Goal: Navigation & Orientation: Find specific page/section

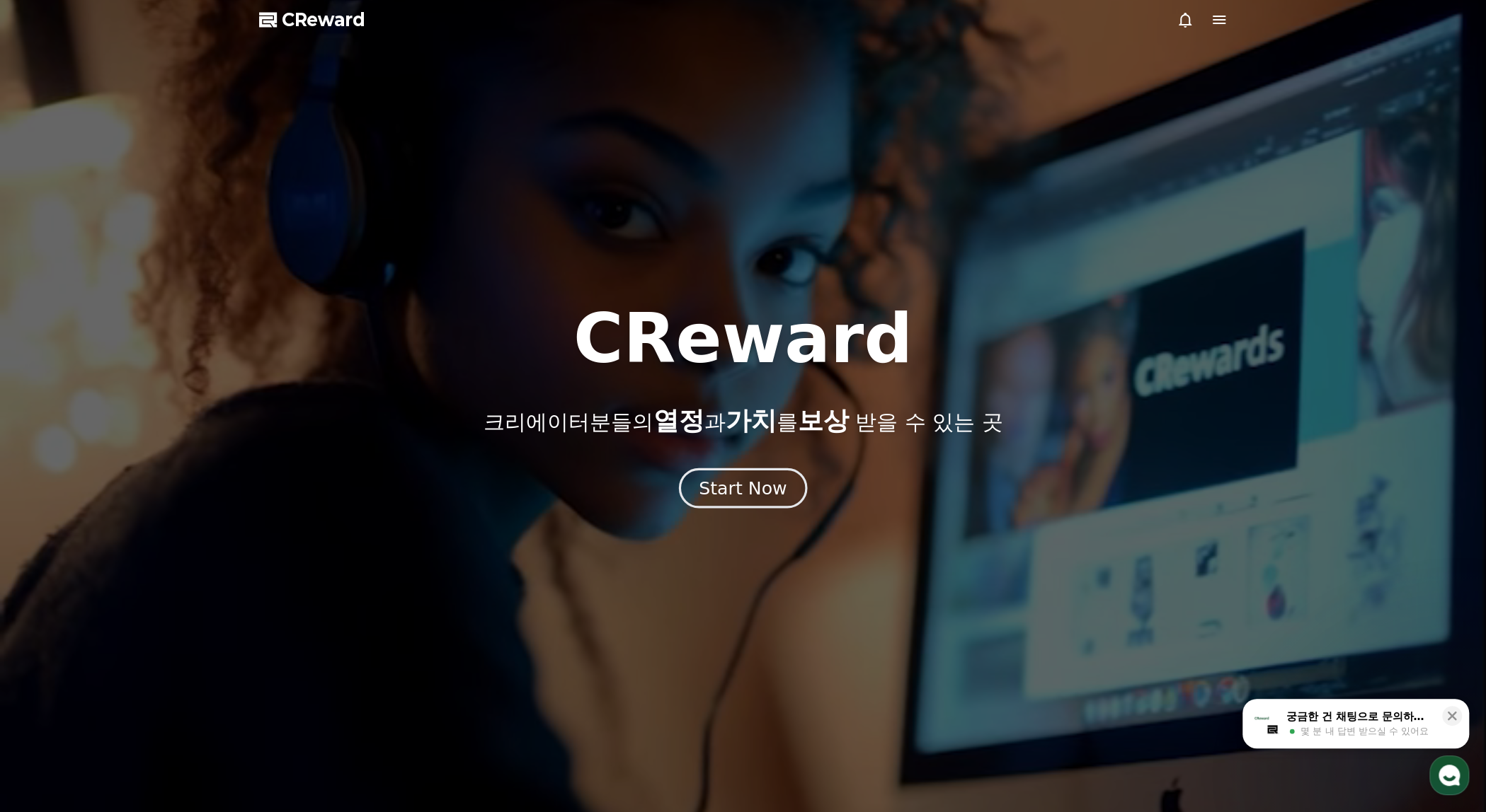
click at [776, 490] on div "Start Now" at bounding box center [742, 488] width 88 height 24
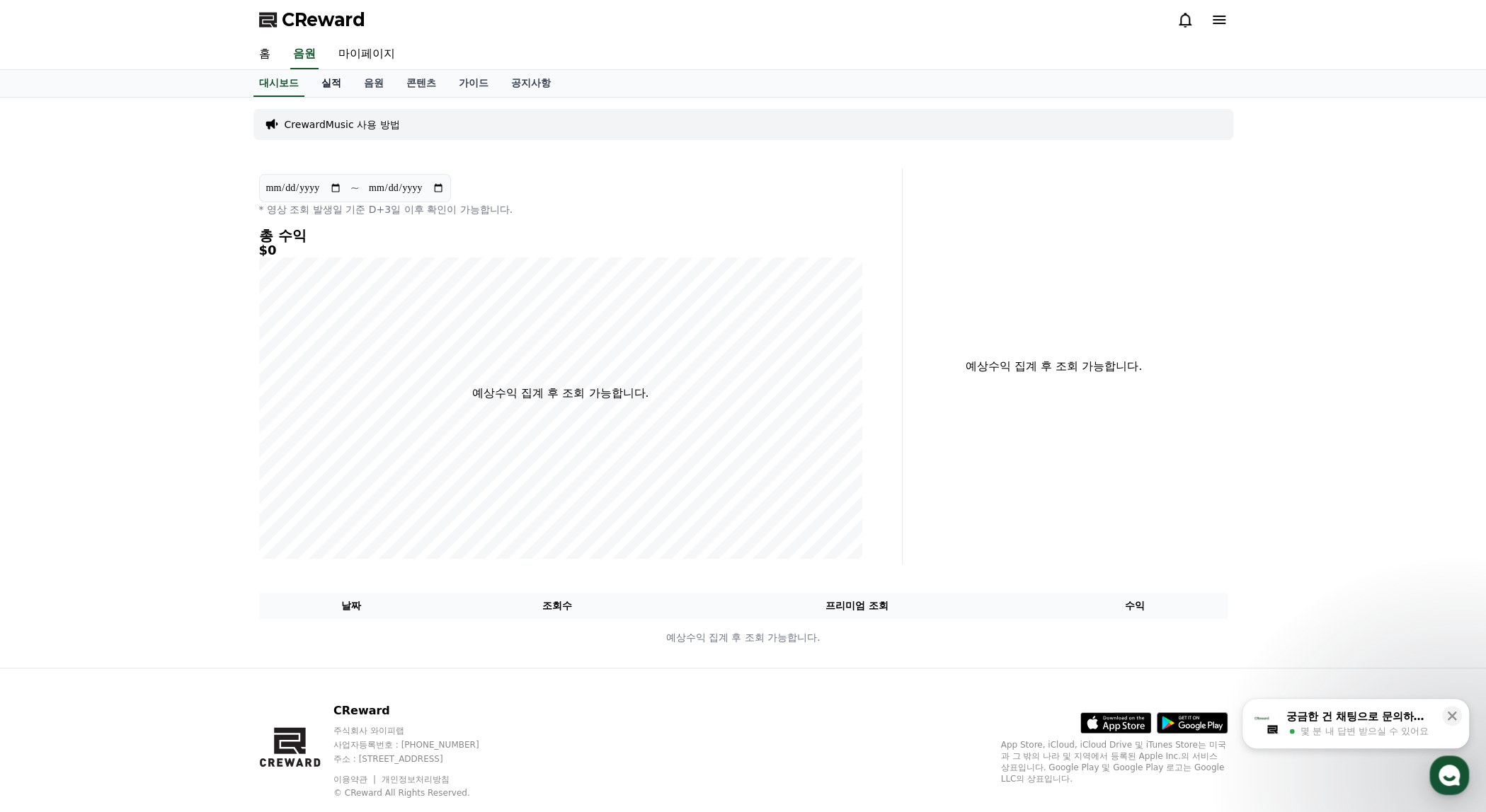
click at [337, 83] on link "실적" at bounding box center [331, 84] width 43 height 27
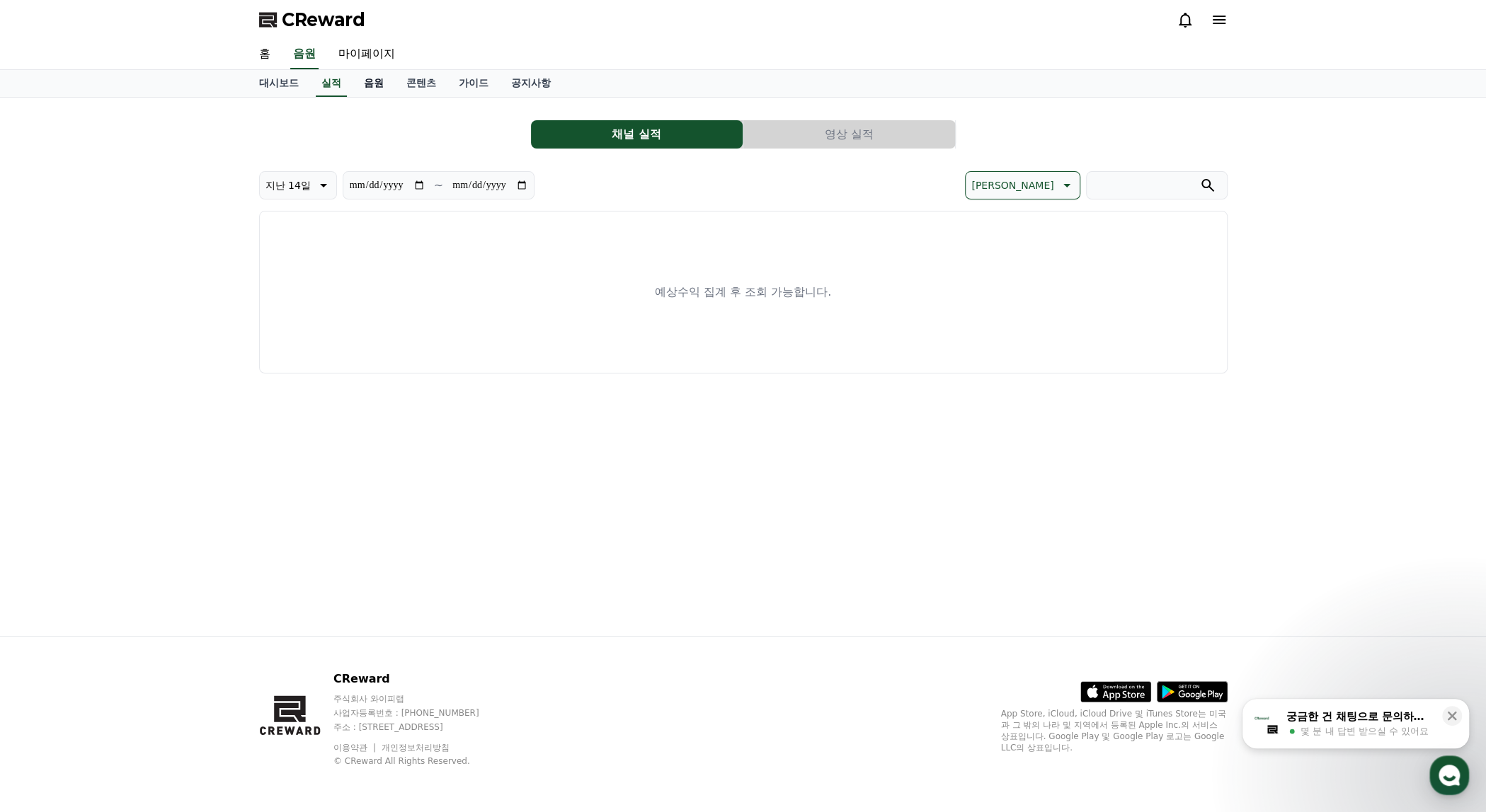
click at [375, 84] on link "음원" at bounding box center [373, 84] width 43 height 27
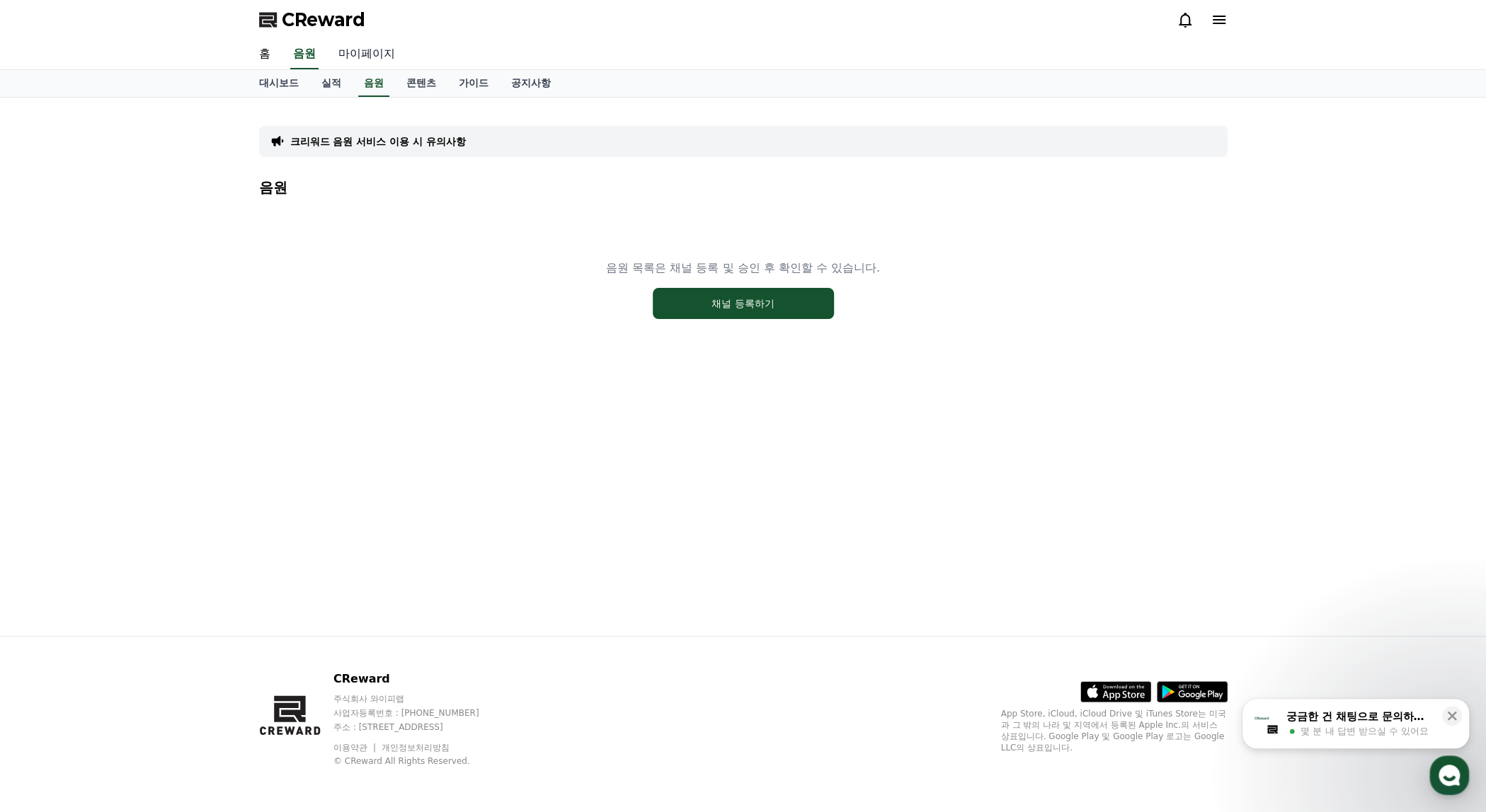
click at [372, 52] on link "마이페이지" at bounding box center [366, 55] width 79 height 30
select select "**********"
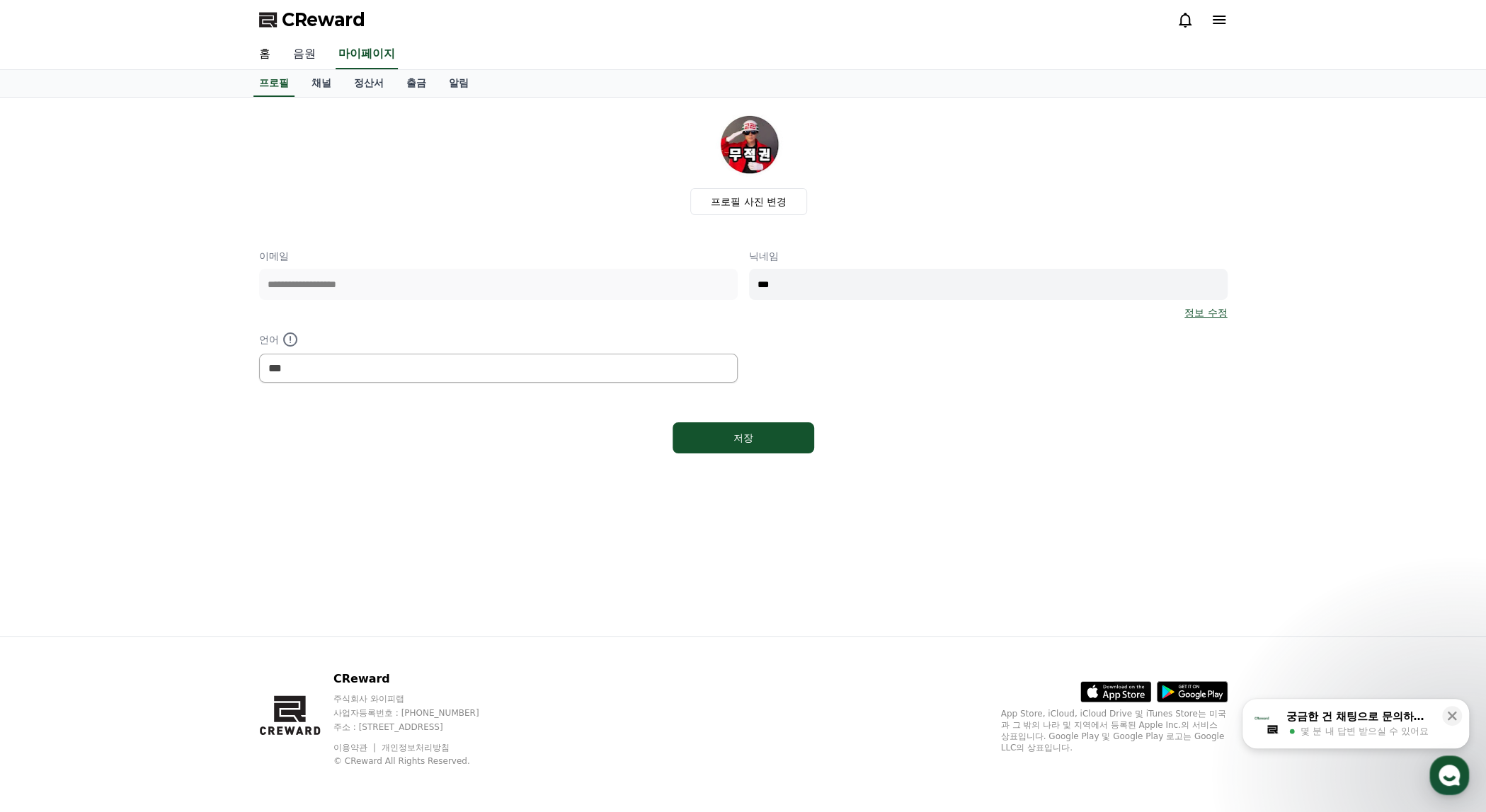
click at [306, 52] on link "음원" at bounding box center [304, 55] width 45 height 30
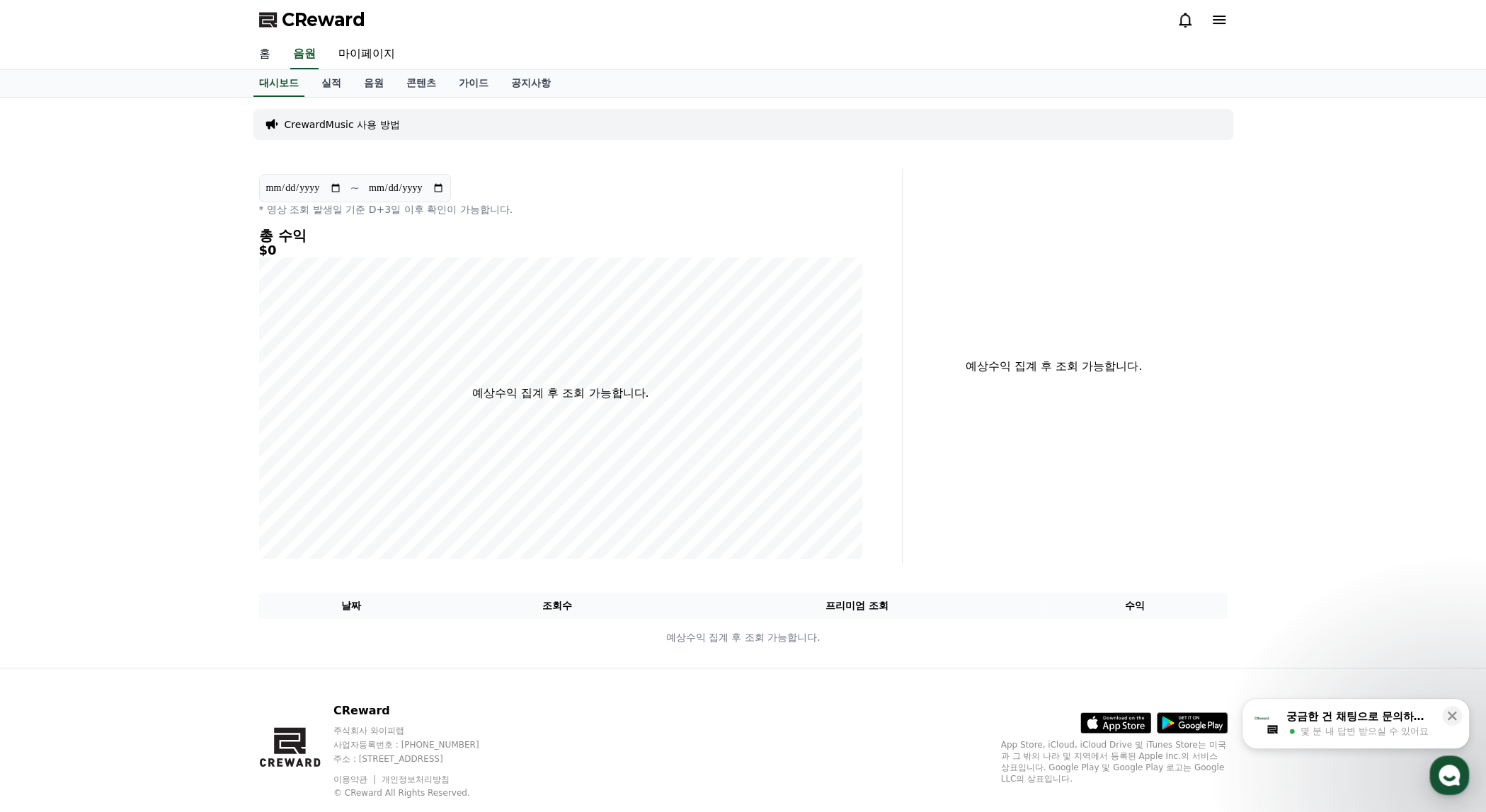
click at [269, 58] on link "홈" at bounding box center [265, 55] width 34 height 30
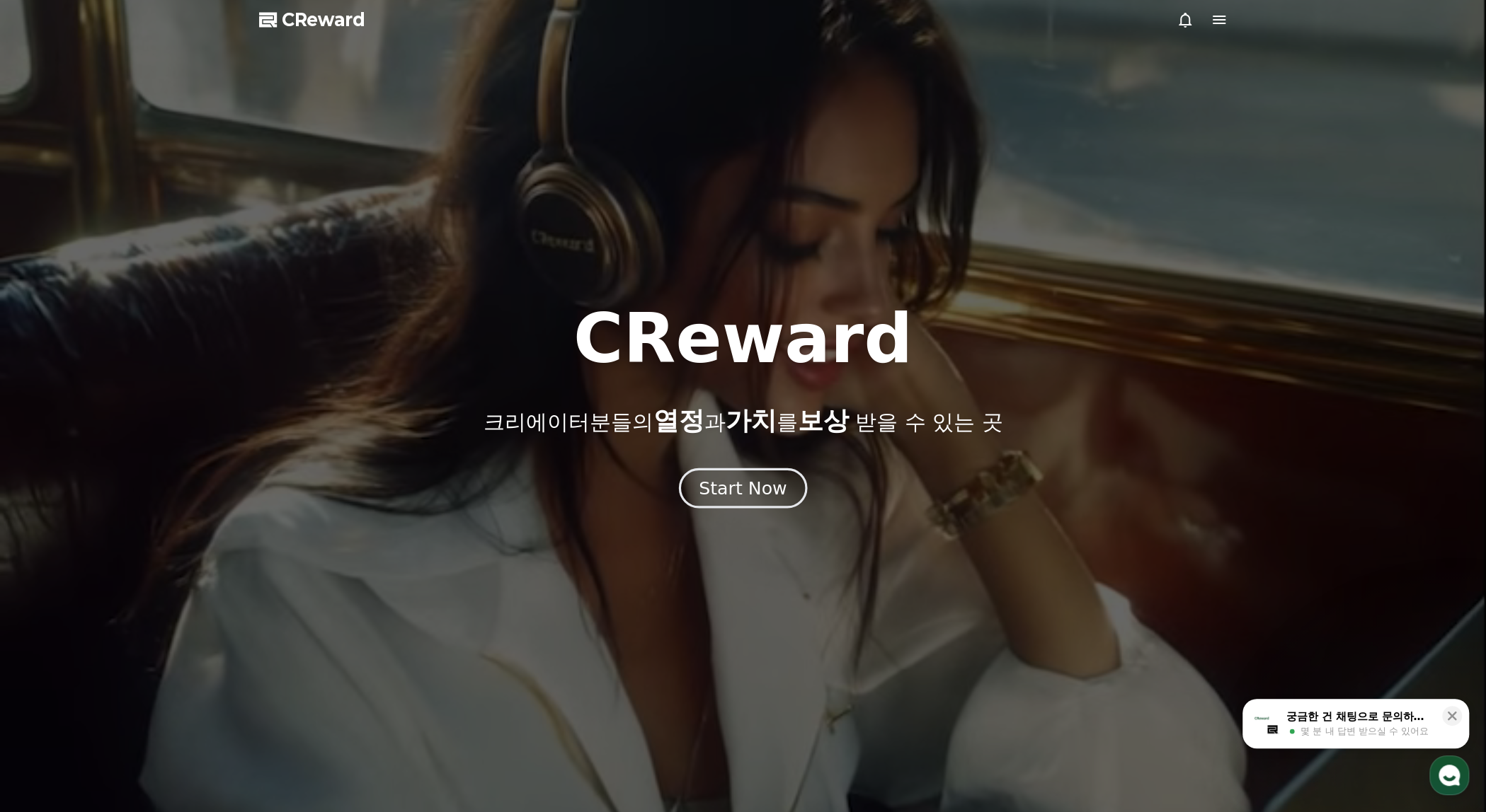
click at [747, 479] on div "Start Now" at bounding box center [742, 488] width 88 height 24
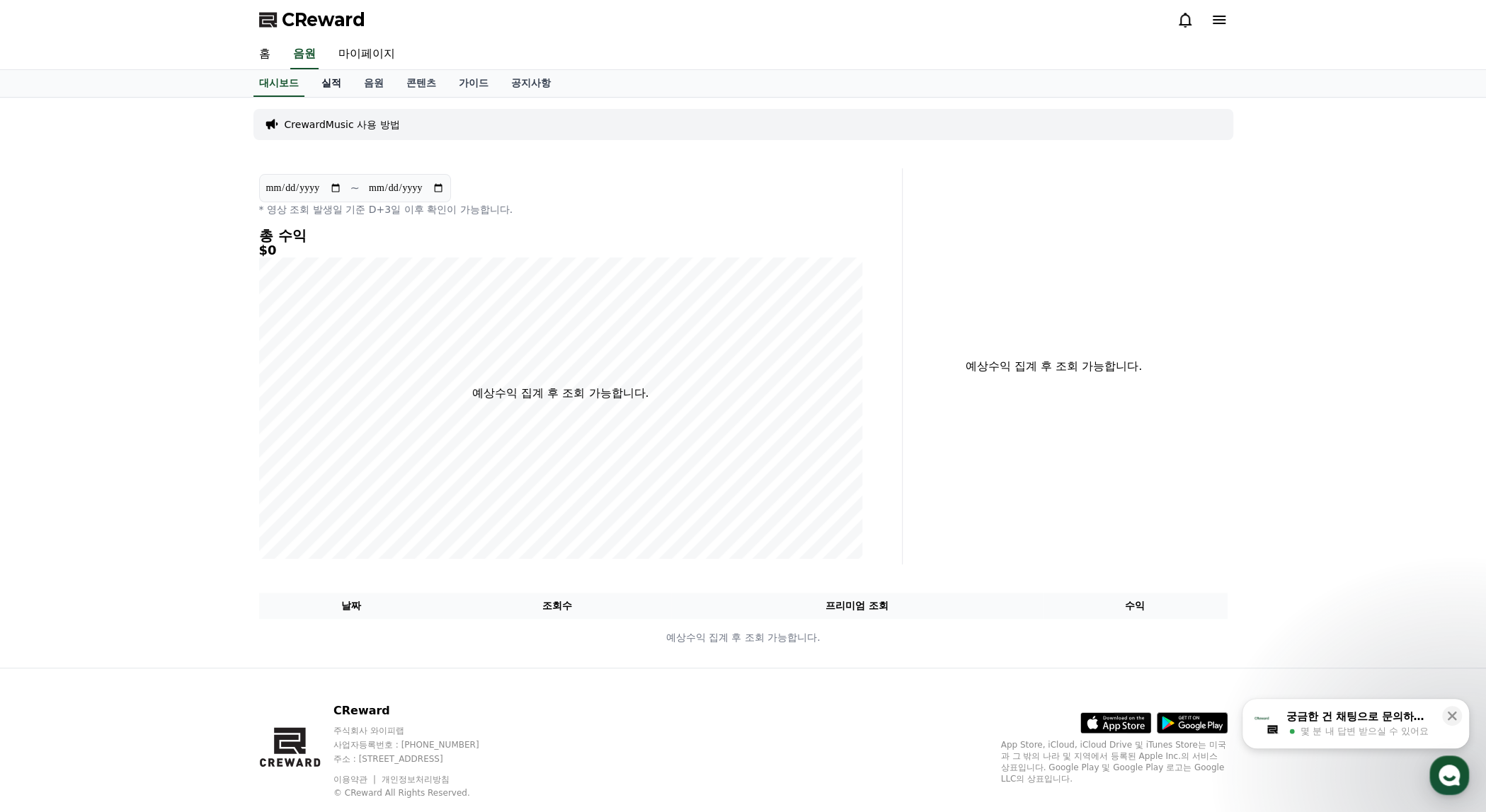
click at [330, 87] on link "실적" at bounding box center [331, 84] width 43 height 27
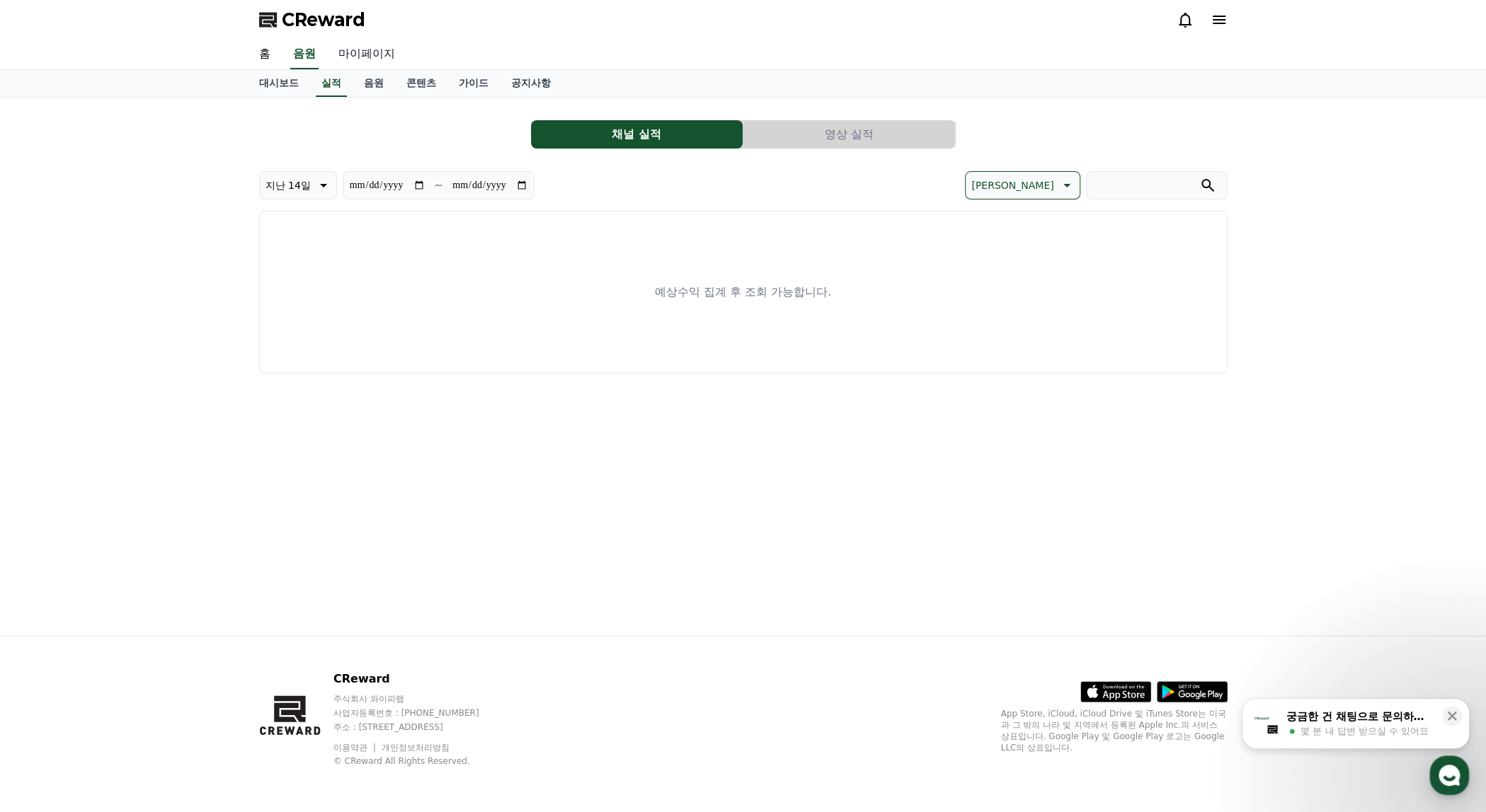
click at [374, 47] on link "마이페이지" at bounding box center [366, 55] width 79 height 30
select select "**********"
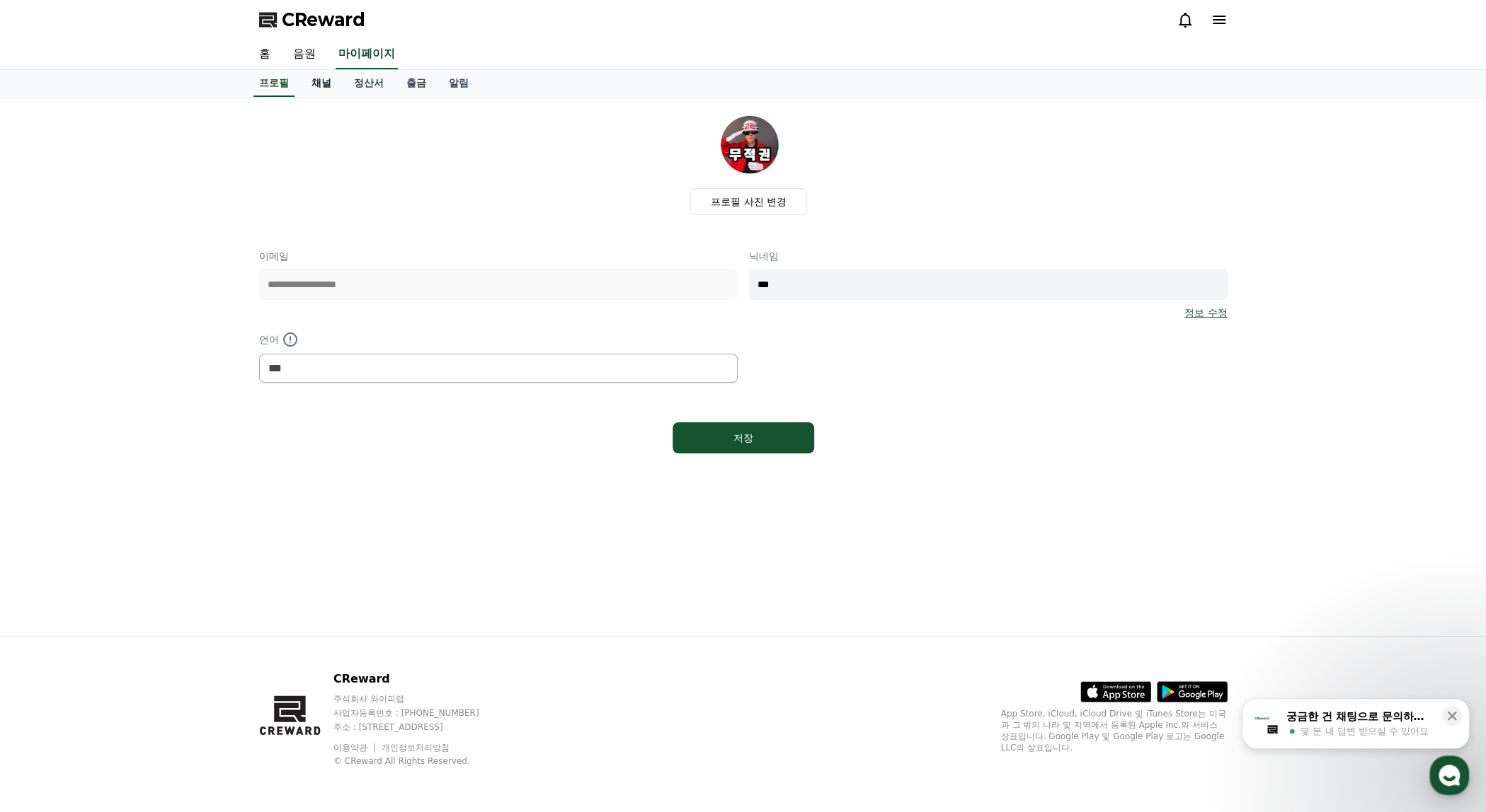
click at [325, 84] on link "채널" at bounding box center [321, 84] width 43 height 27
